Goal: Task Accomplishment & Management: Use online tool/utility

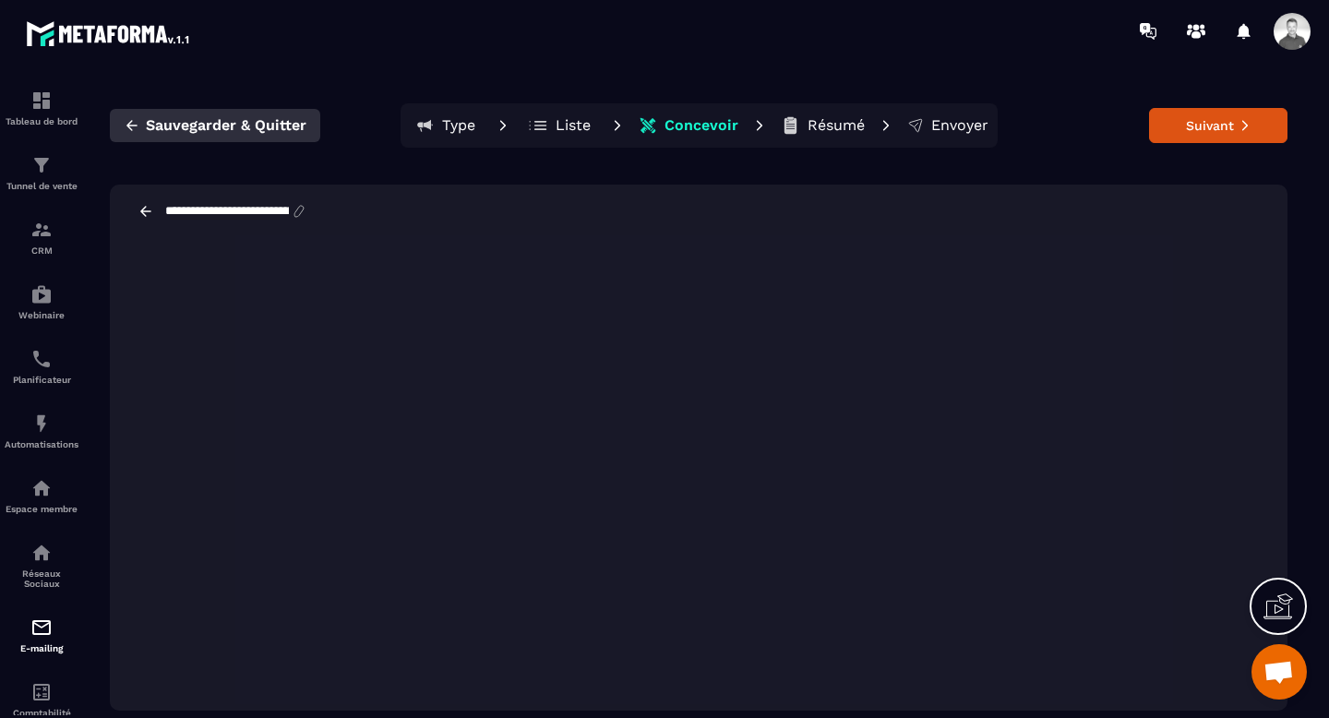
click at [136, 123] on icon "button" at bounding box center [132, 125] width 17 height 17
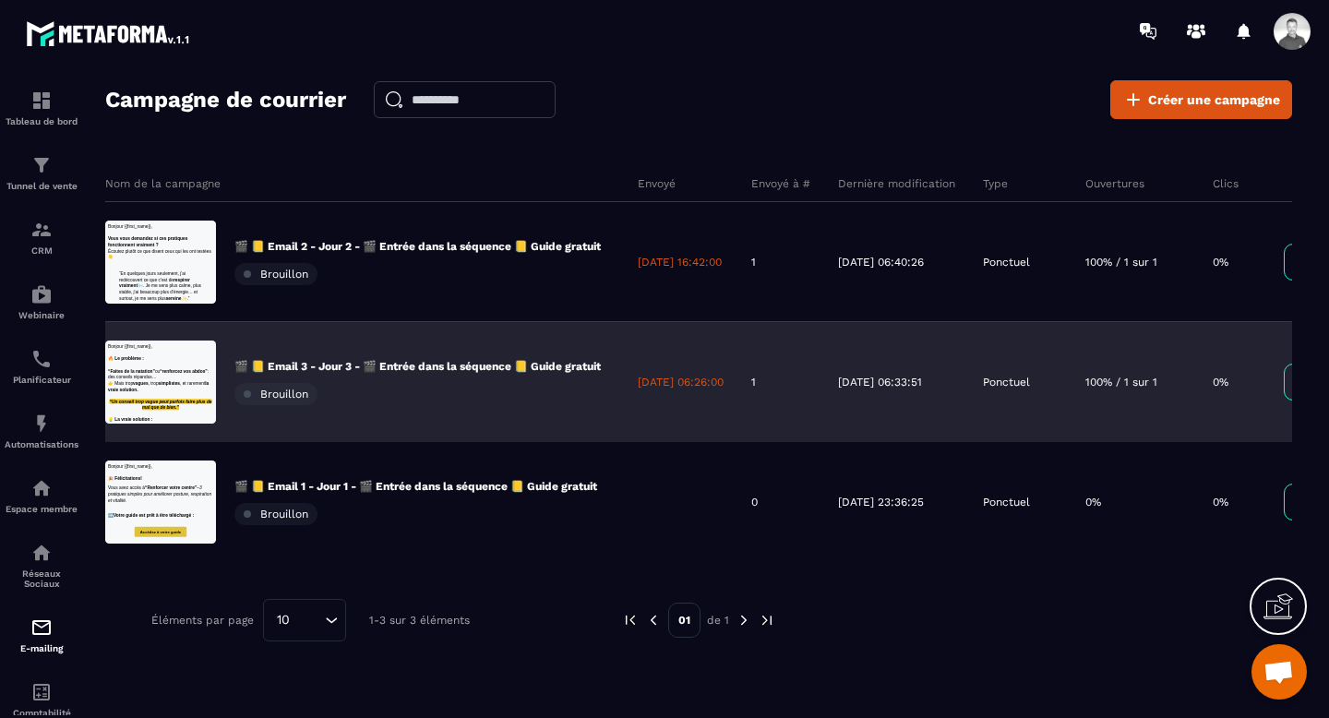
click at [371, 380] on div "🎬 📒 Email 3 - Jour 3 - 🎬 Entrée dans la séquence 📒 Guide gratuit Brouillon" at bounding box center [417, 382] width 366 height 46
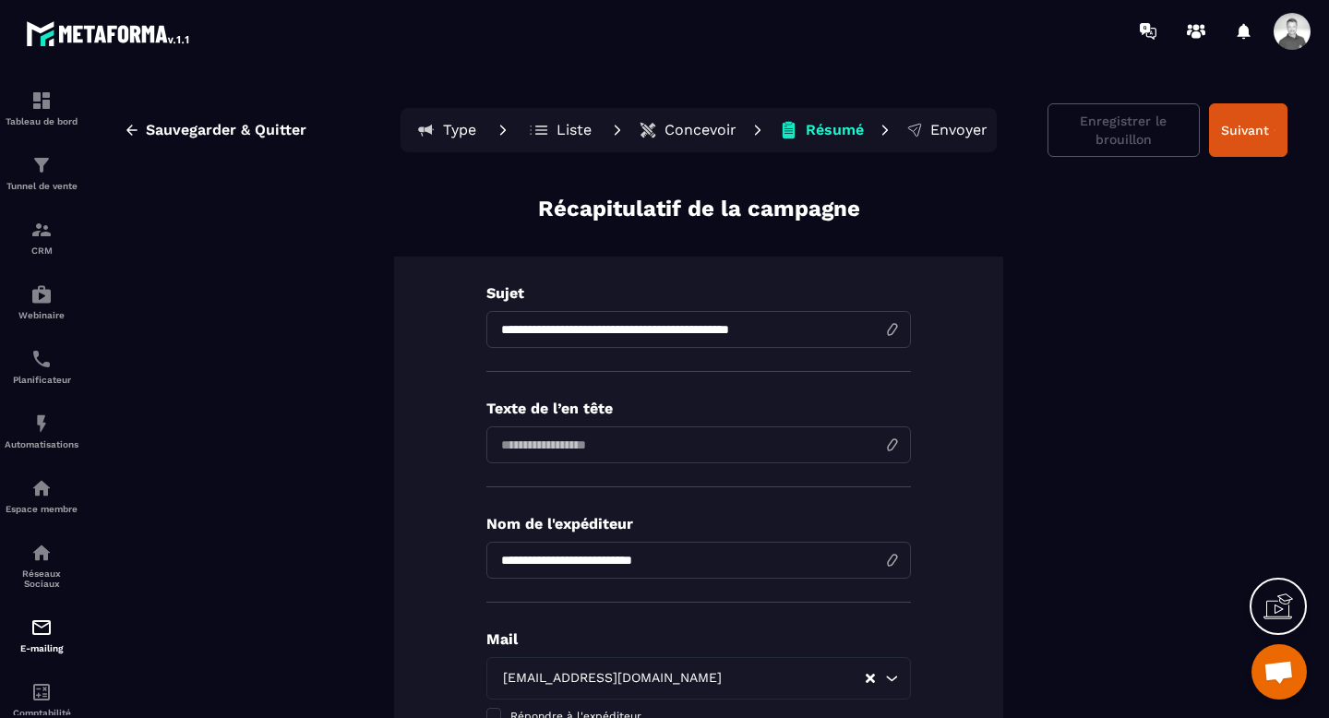
click at [693, 121] on p "Concevoir" at bounding box center [700, 130] width 72 height 18
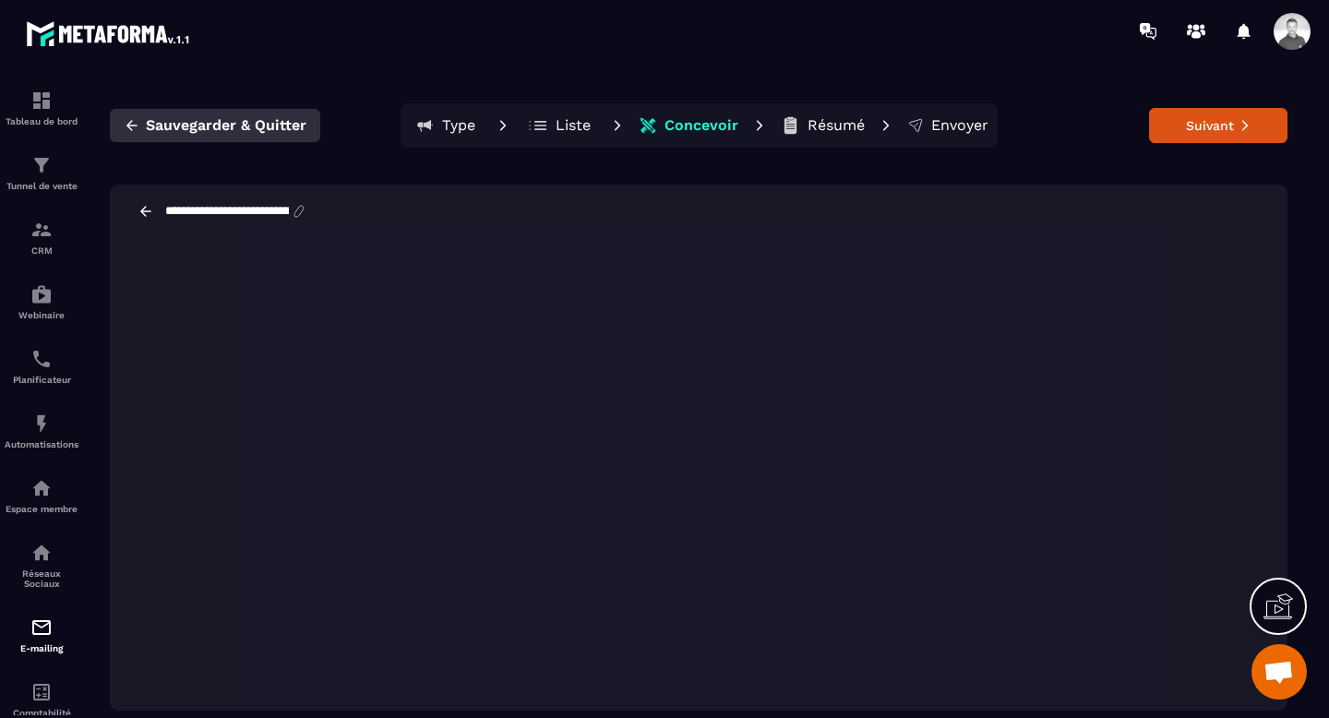
click at [210, 129] on span "Sauvegarder & Quitter" at bounding box center [226, 125] width 161 height 18
